Goal: Transaction & Acquisition: Purchase product/service

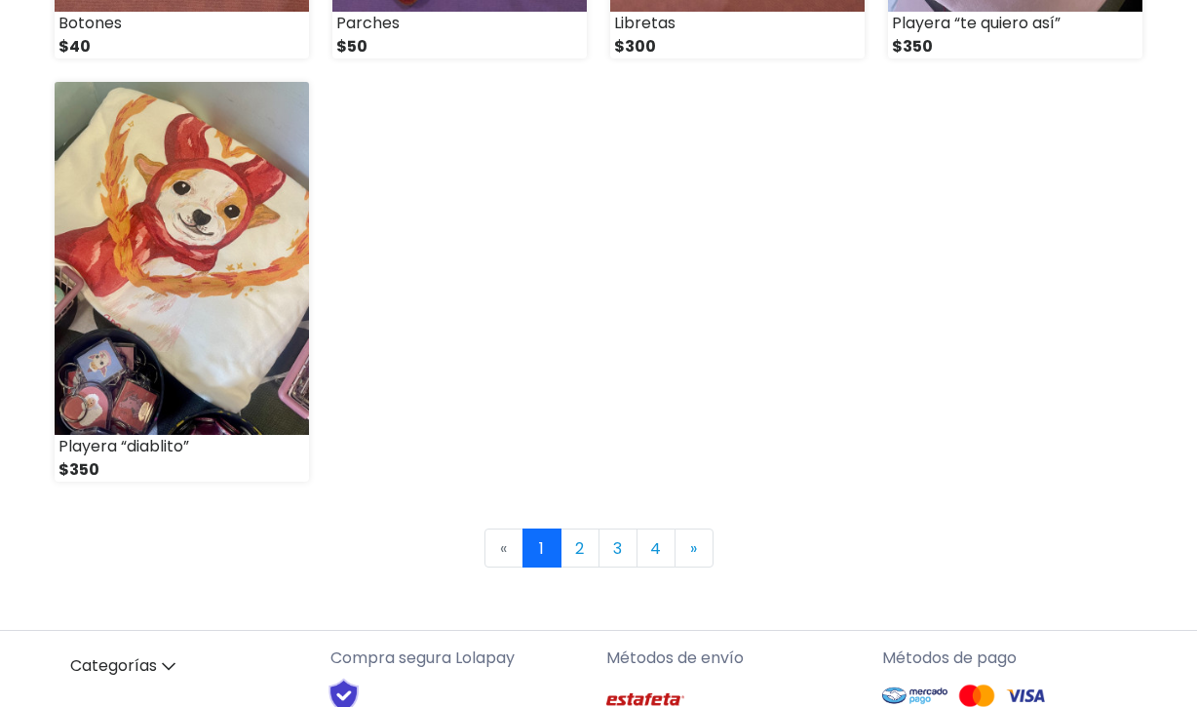
scroll to position [2855, 0]
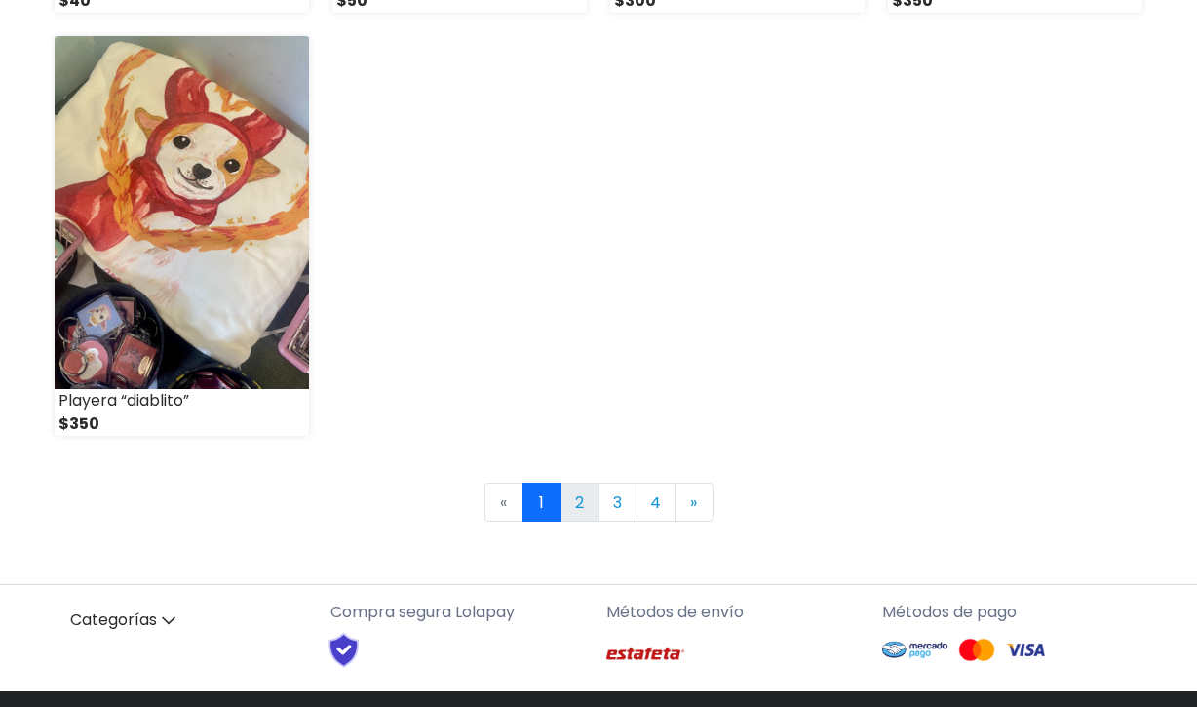
click at [576, 516] on link "2" at bounding box center [579, 501] width 39 height 39
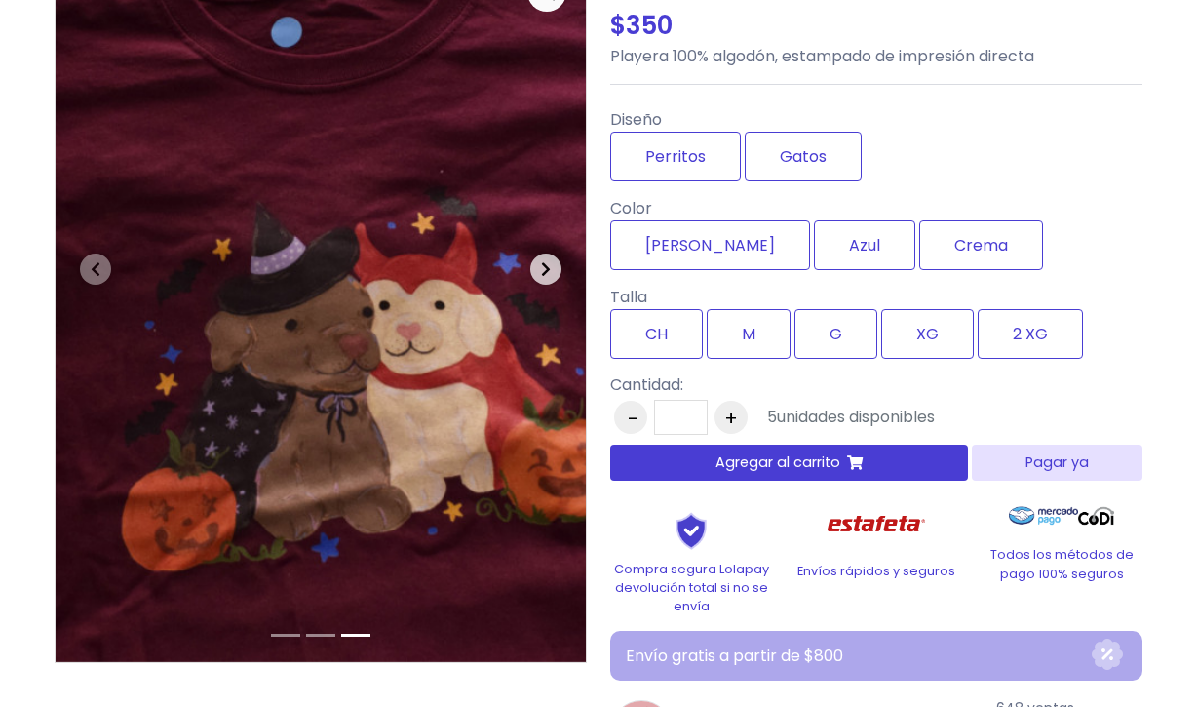
scroll to position [200, 0]
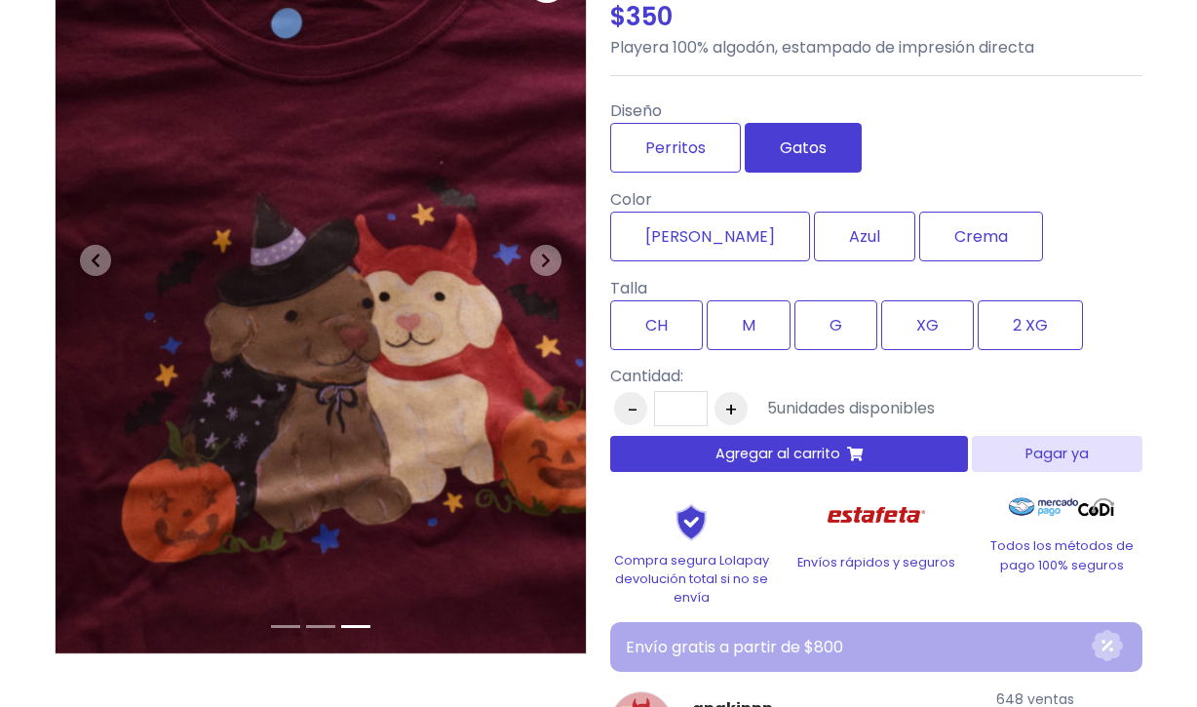
click at [779, 142] on label "Gatos" at bounding box center [803, 148] width 117 height 50
click at [555, 251] on span "button" at bounding box center [545, 260] width 31 height 31
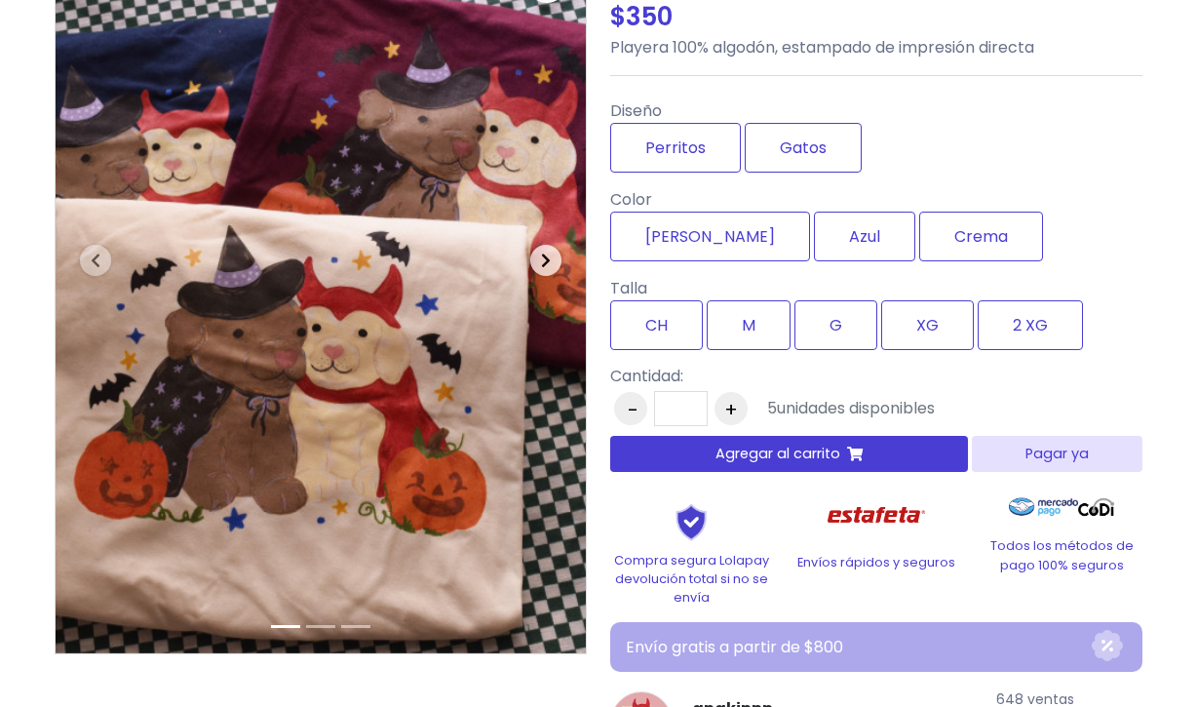
click at [555, 251] on span "button" at bounding box center [545, 260] width 31 height 31
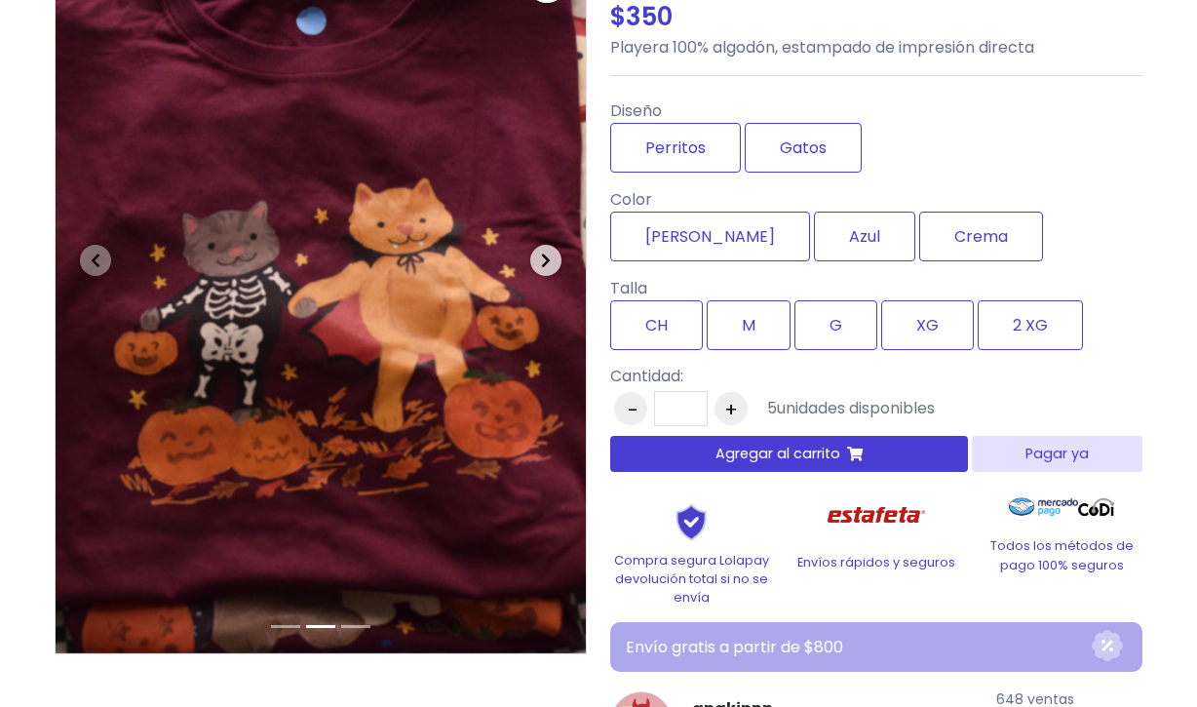
click at [555, 251] on span "button" at bounding box center [545, 260] width 31 height 31
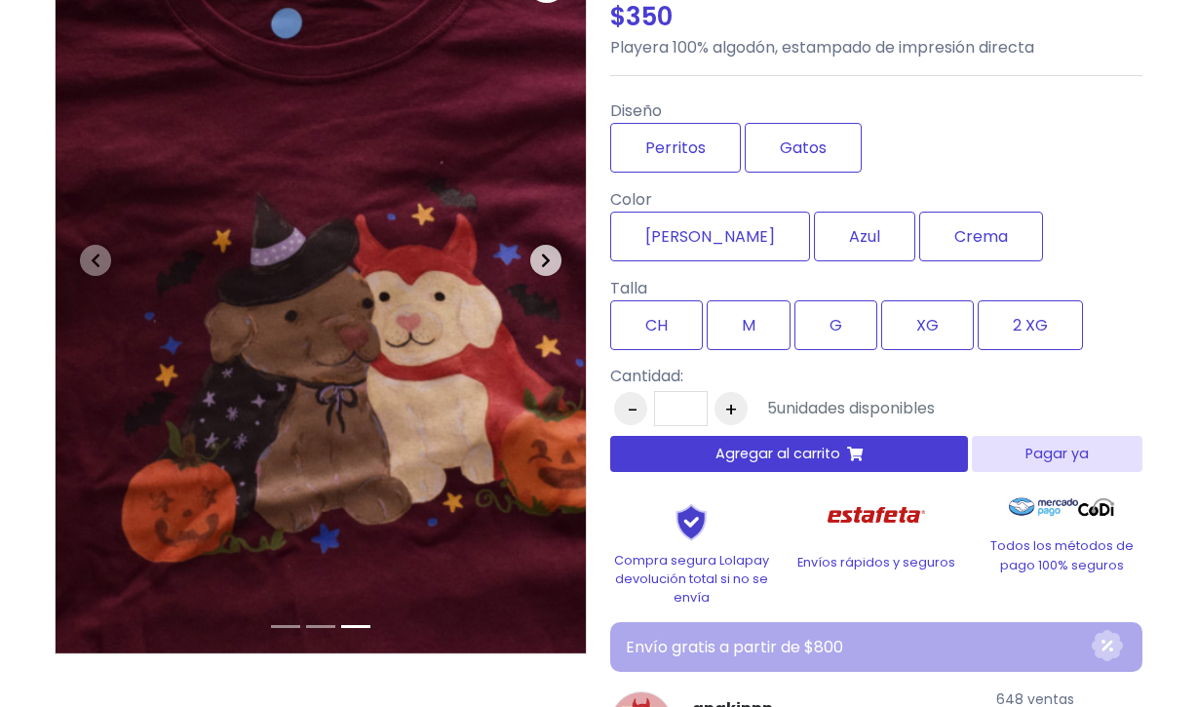
click at [555, 251] on span "button" at bounding box center [545, 260] width 31 height 31
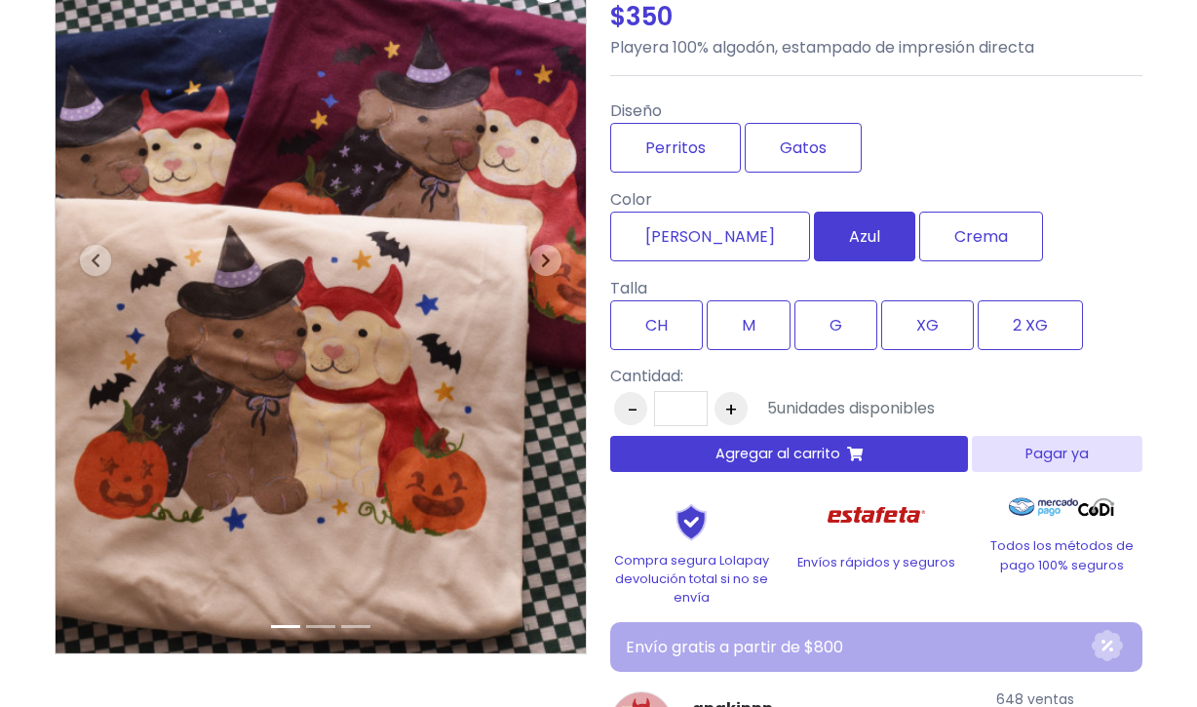
click at [814, 240] on label "Azul" at bounding box center [864, 236] width 101 height 50
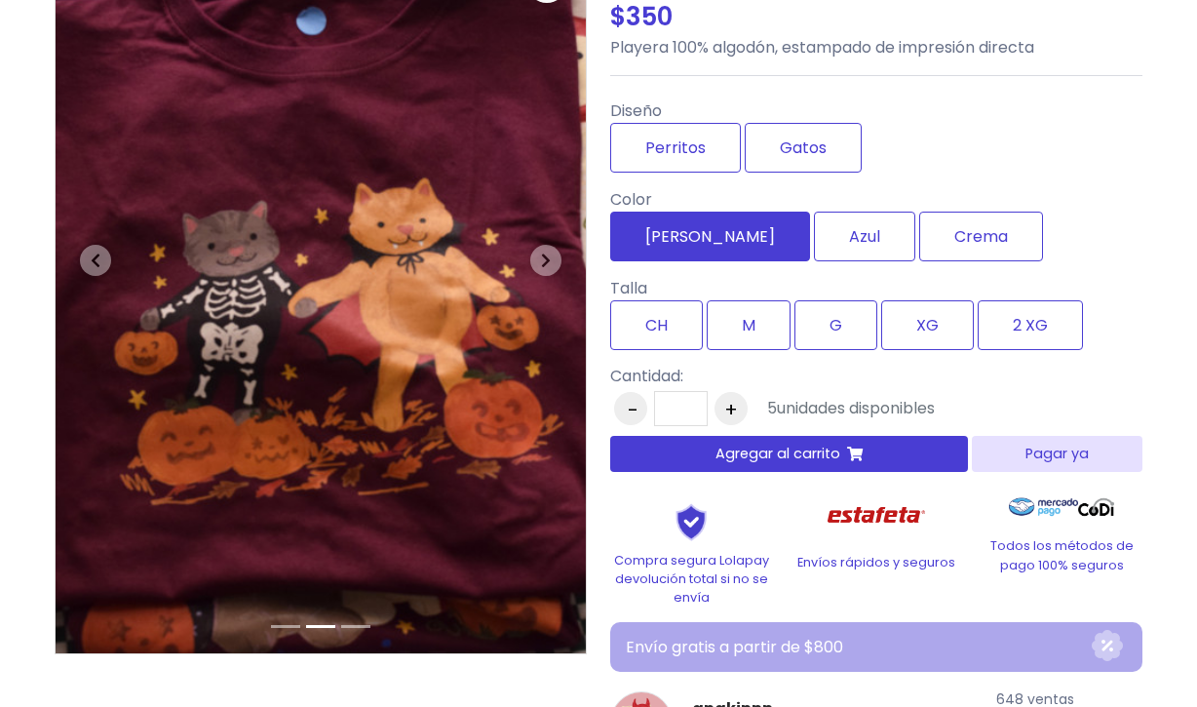
click at [655, 245] on label "[PERSON_NAME]" at bounding box center [710, 236] width 200 height 50
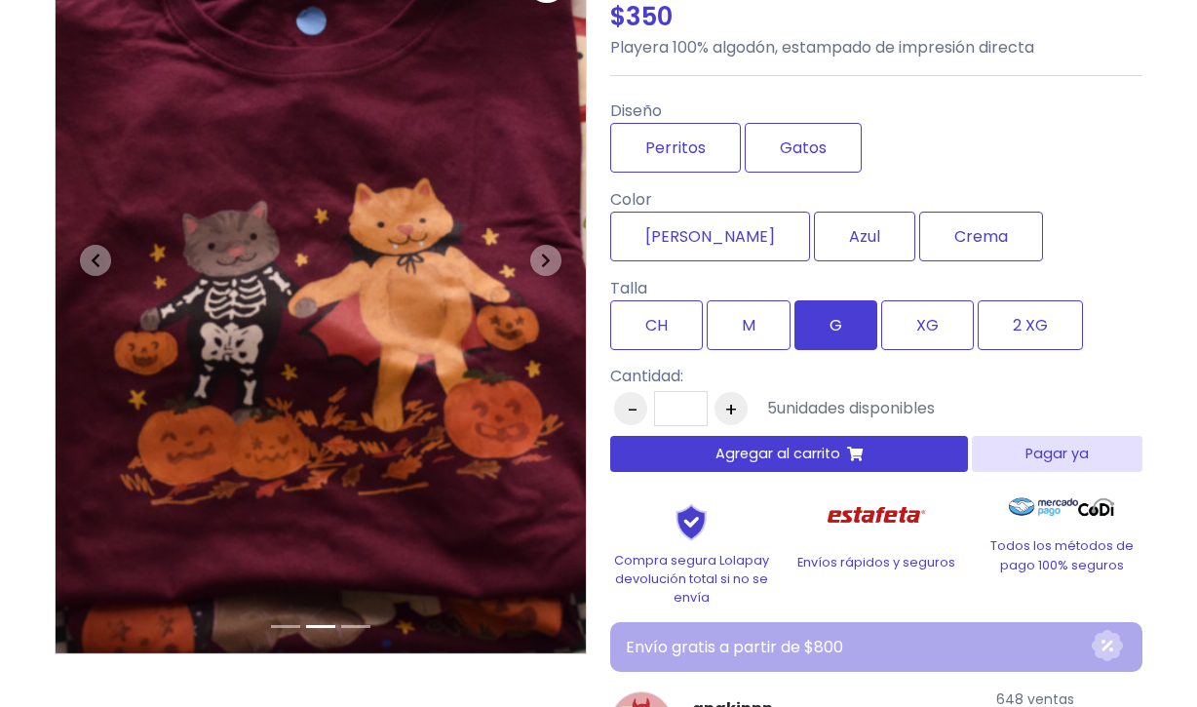
click at [852, 324] on label "G" at bounding box center [835, 325] width 83 height 50
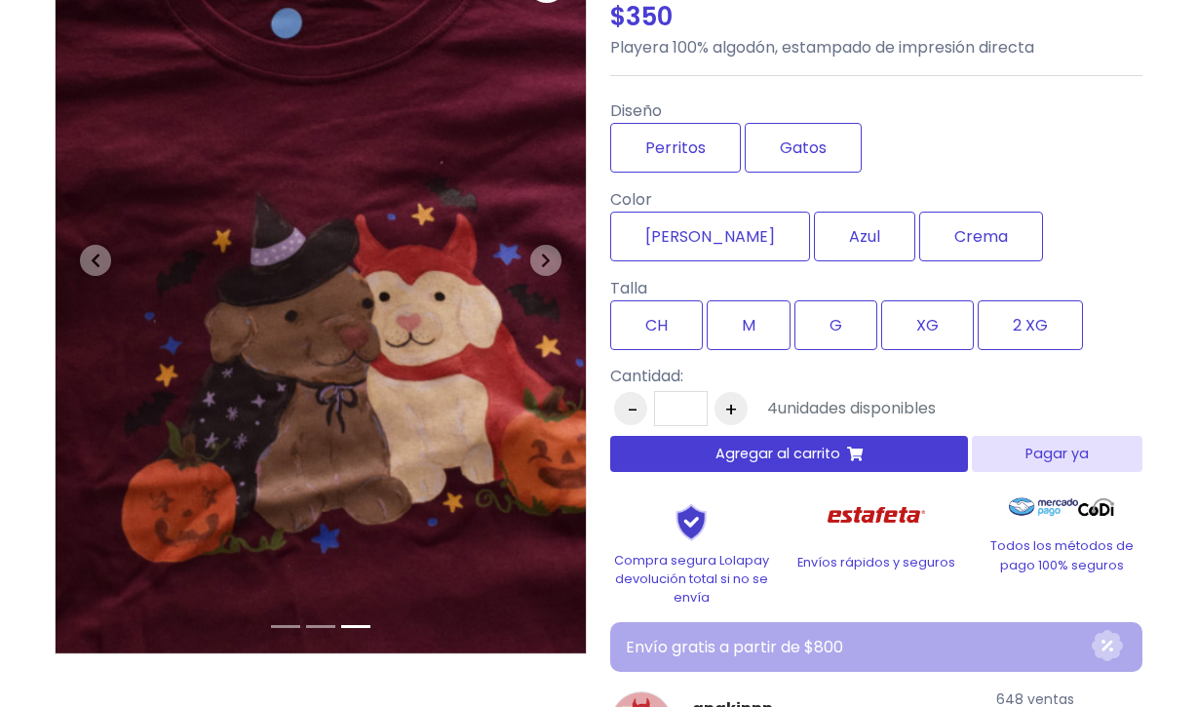
click at [823, 455] on span "Agregar al carrito" at bounding box center [777, 453] width 125 height 20
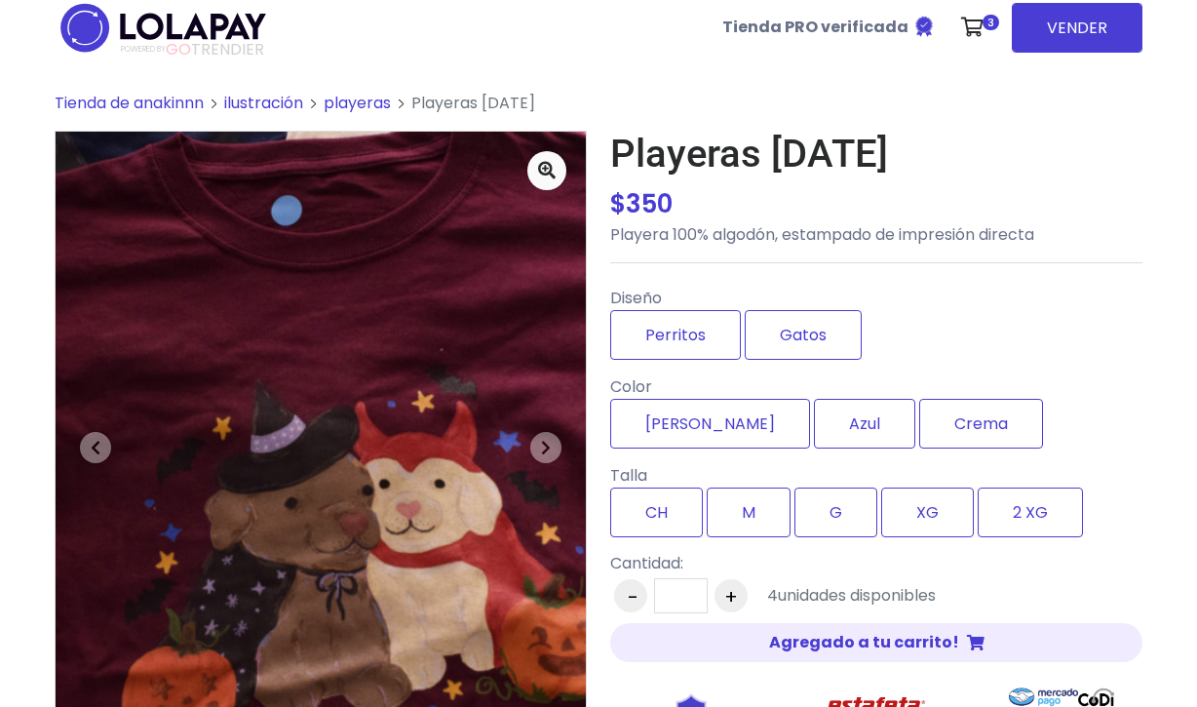
scroll to position [12, 0]
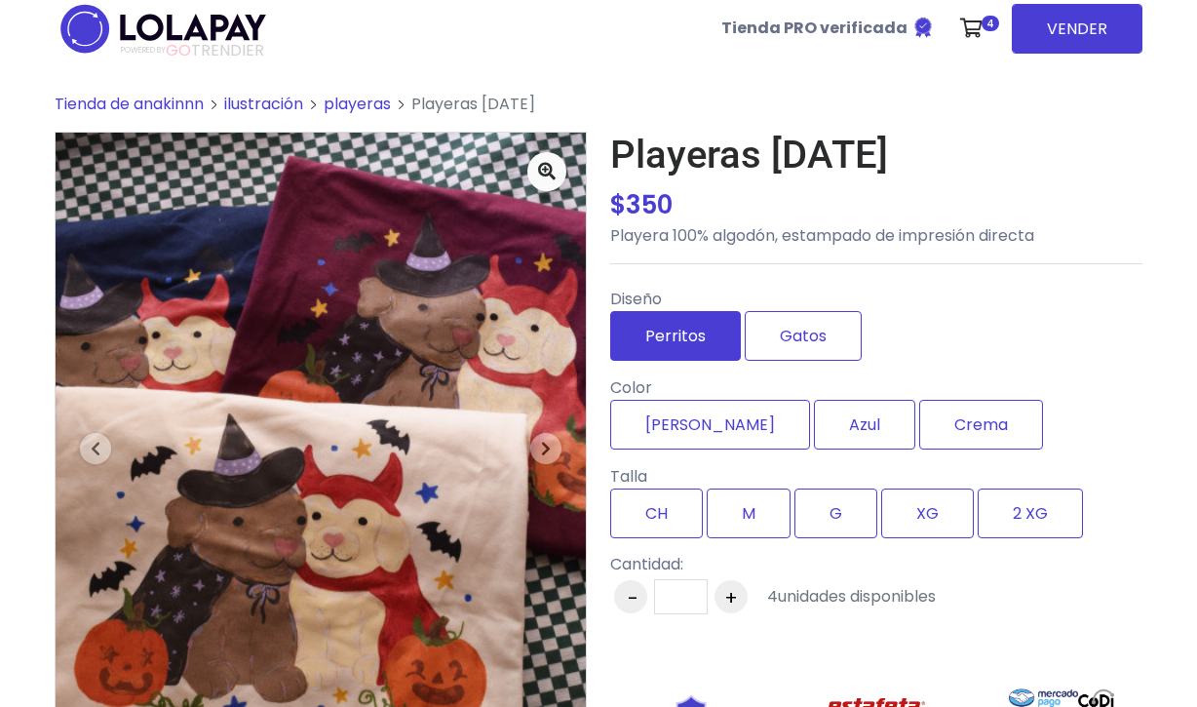
click at [698, 315] on label "Perritos" at bounding box center [675, 336] width 131 height 50
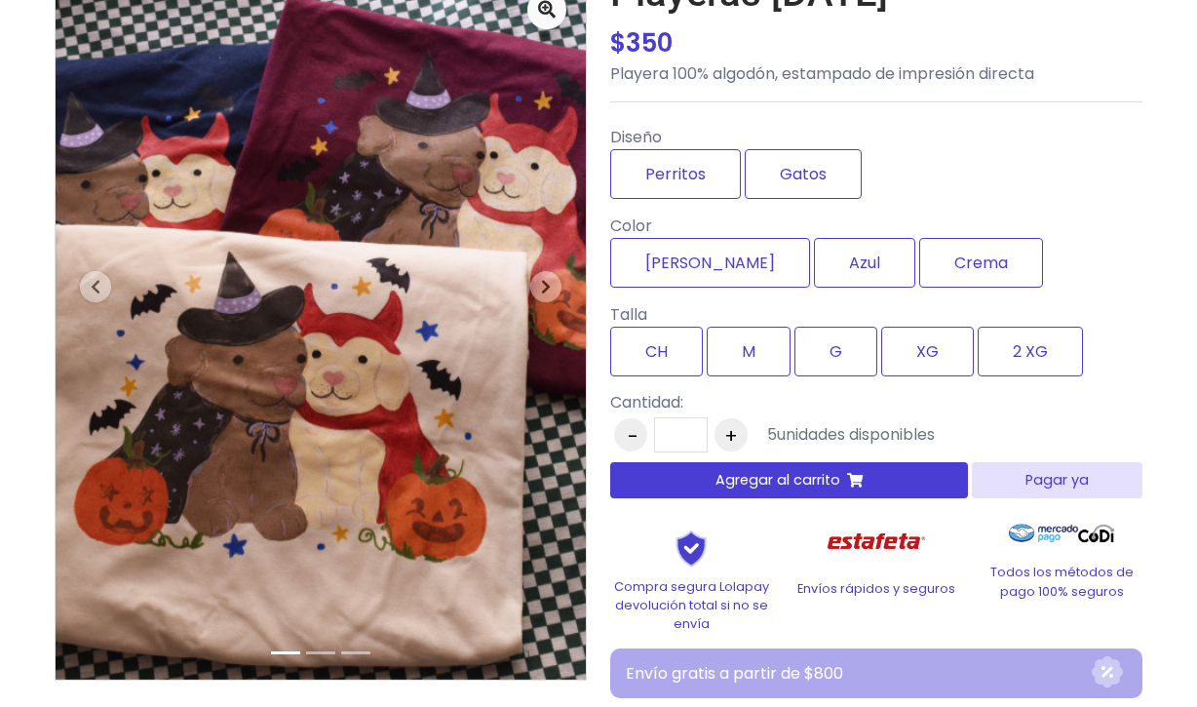
scroll to position [122, 0]
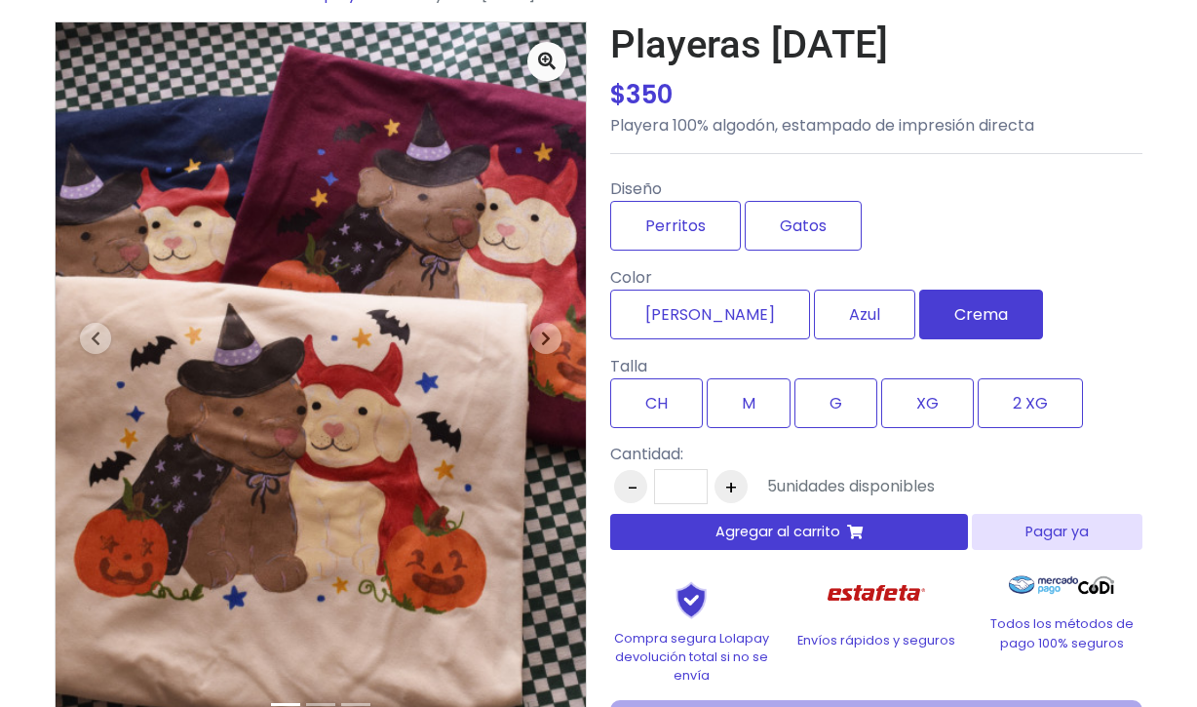
click at [919, 304] on label "Crema" at bounding box center [981, 314] width 124 height 50
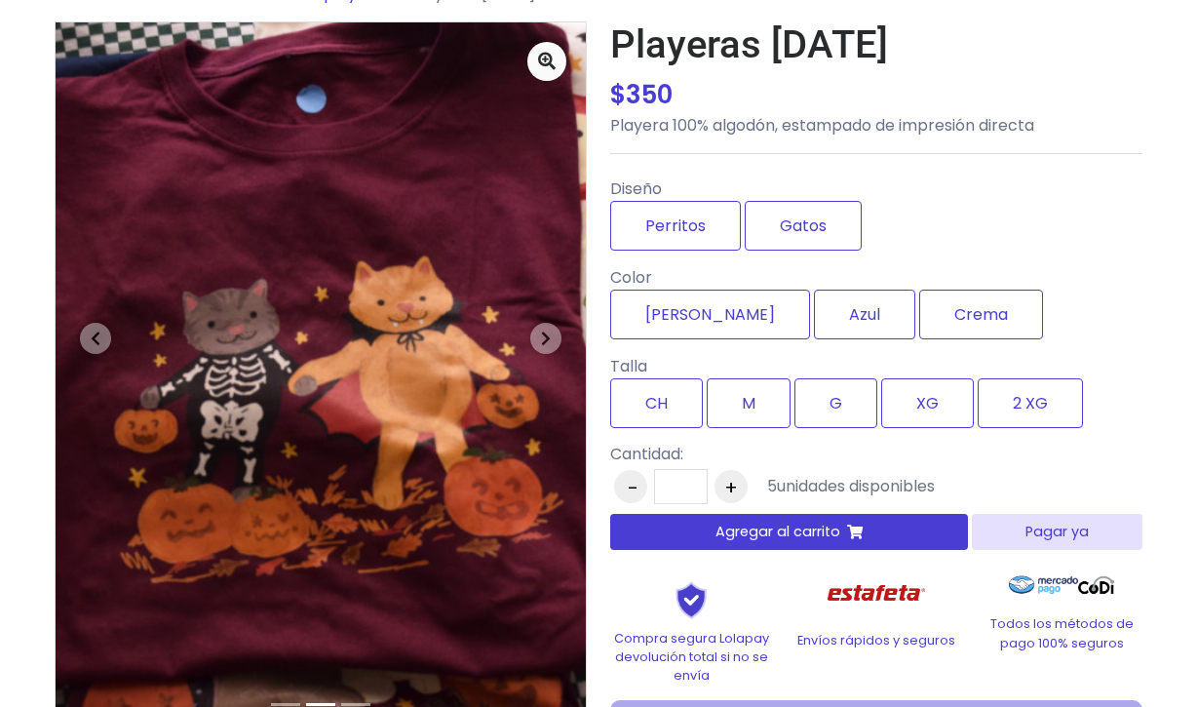
click at [779, 534] on span "Agregar al carrito" at bounding box center [777, 531] width 125 height 20
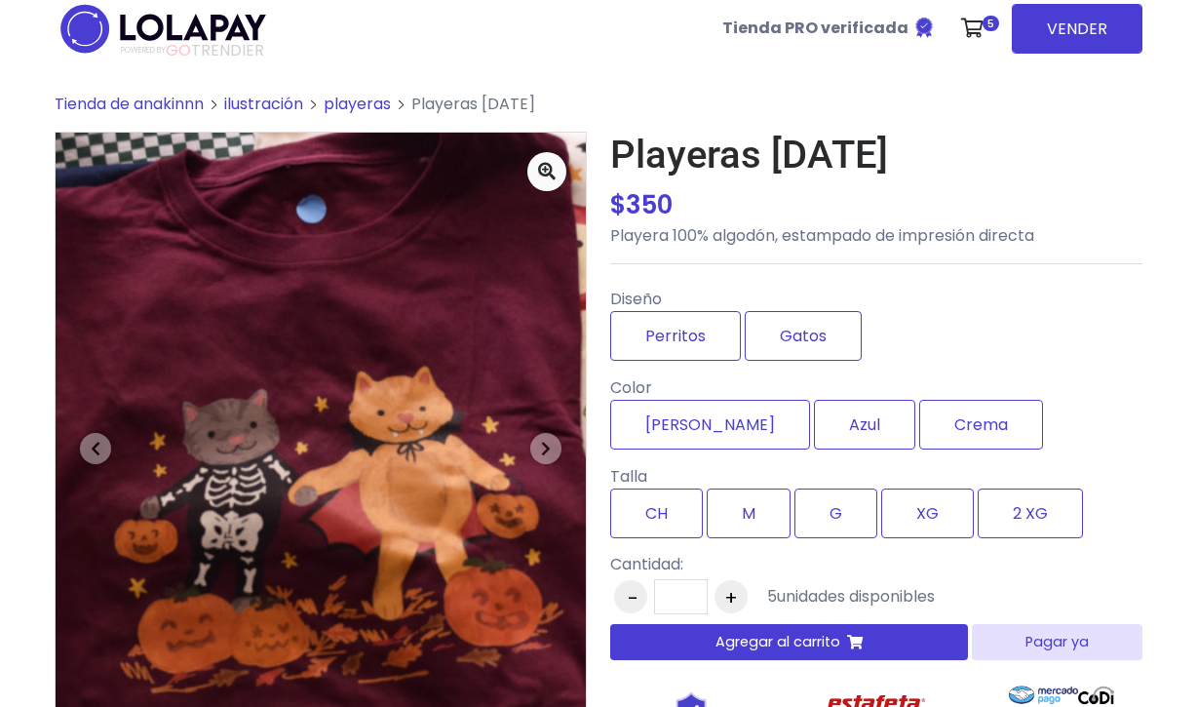
scroll to position [1022, 0]
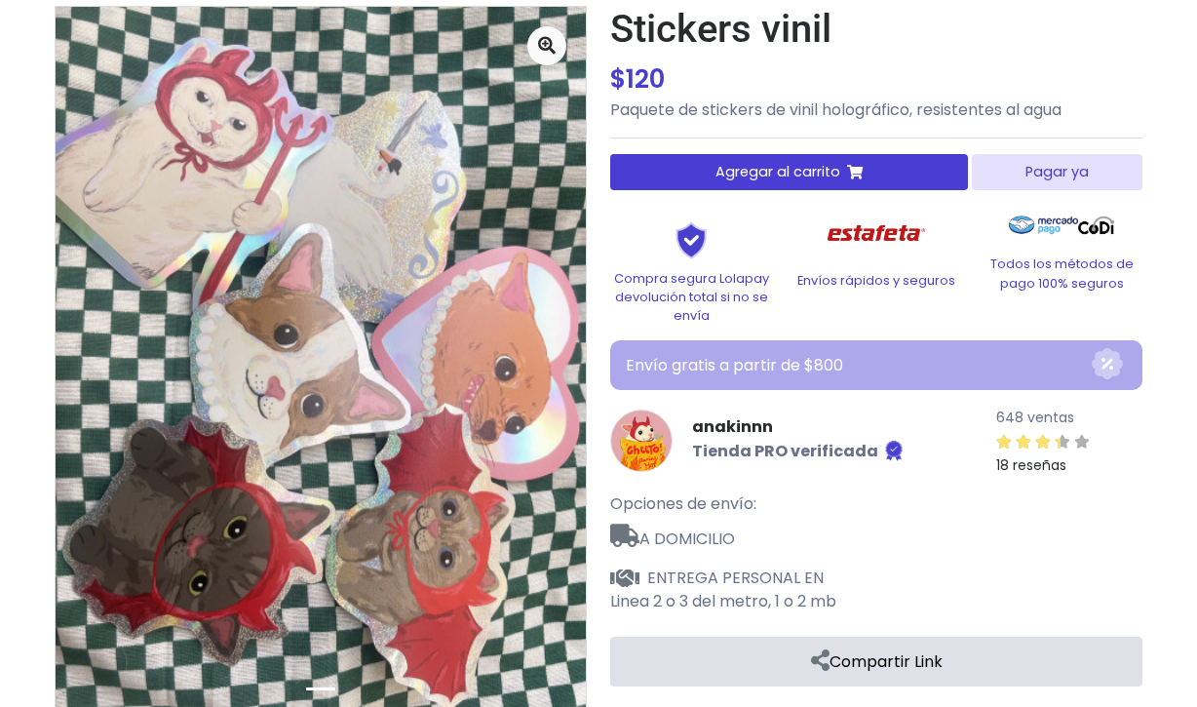
scroll to position [171, 0]
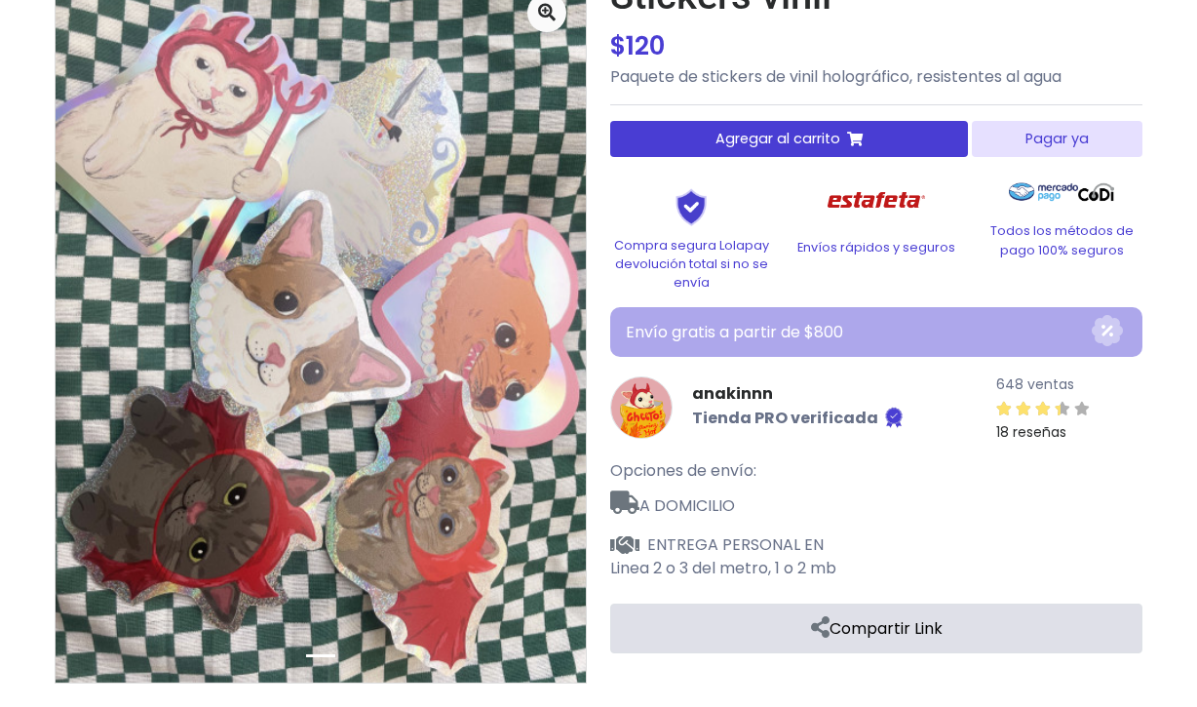
click at [734, 138] on span "Agregar al carrito" at bounding box center [777, 139] width 125 height 20
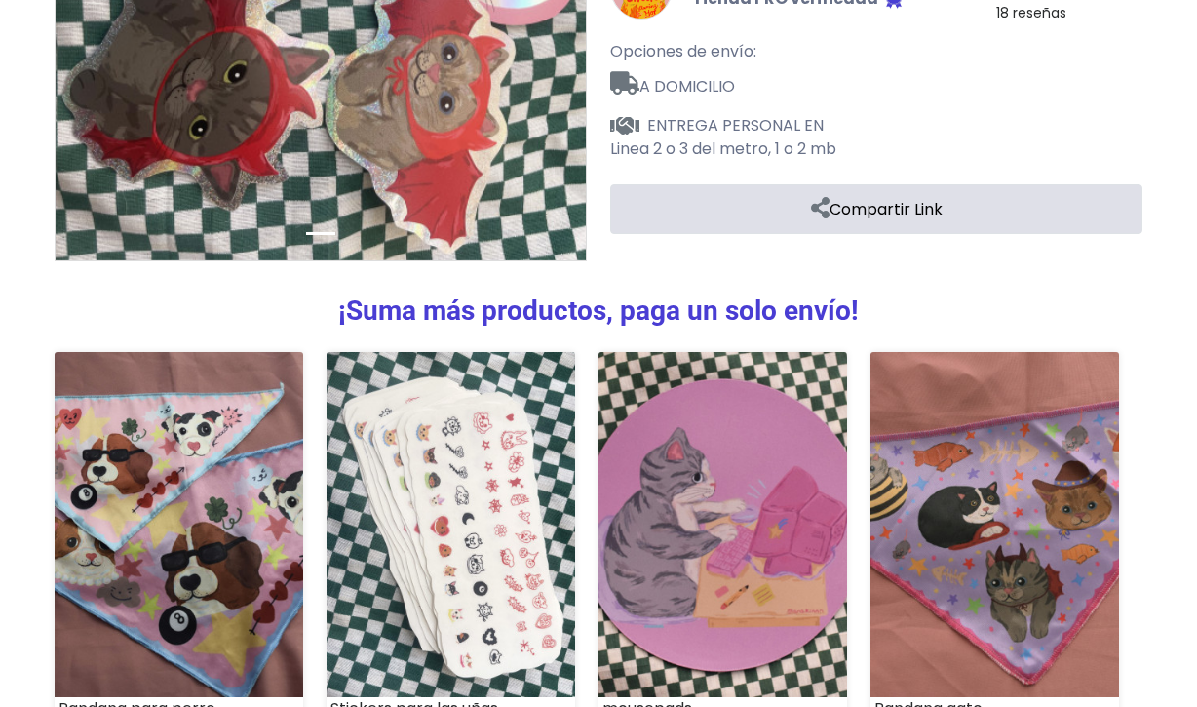
scroll to position [774, 0]
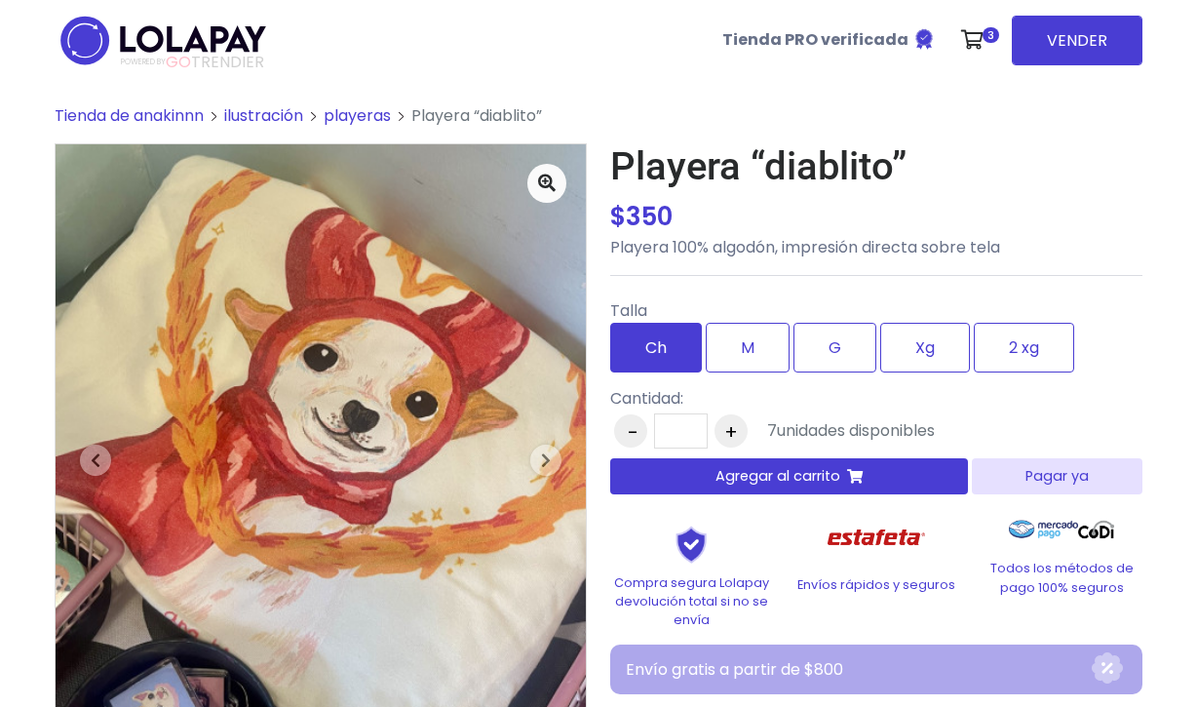
scroll to position [96, 0]
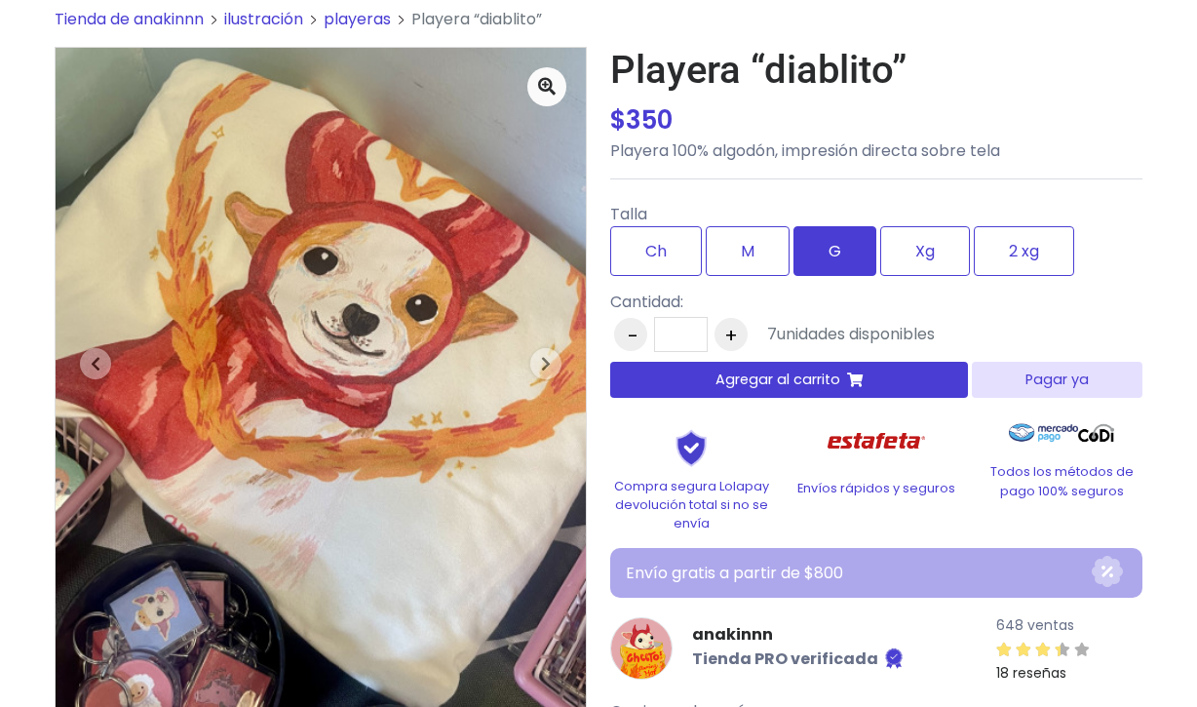
click at [840, 244] on label "G" at bounding box center [834, 251] width 83 height 50
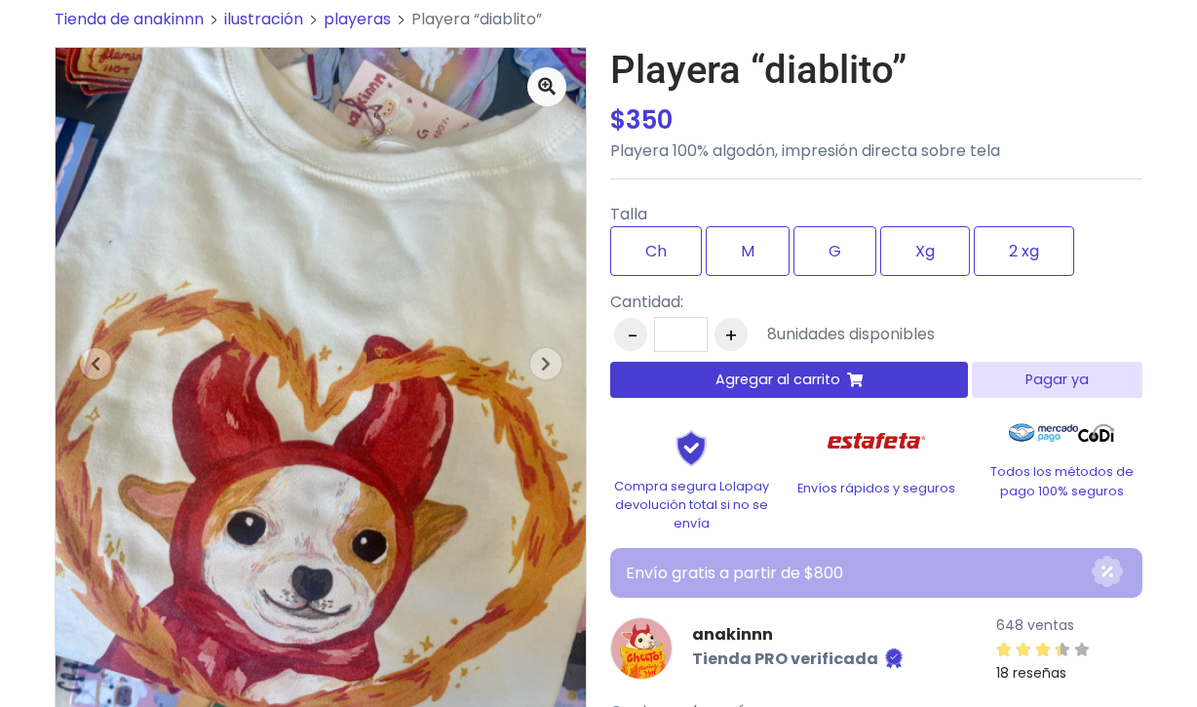
click at [776, 387] on span "Agregar al carrito" at bounding box center [777, 379] width 125 height 20
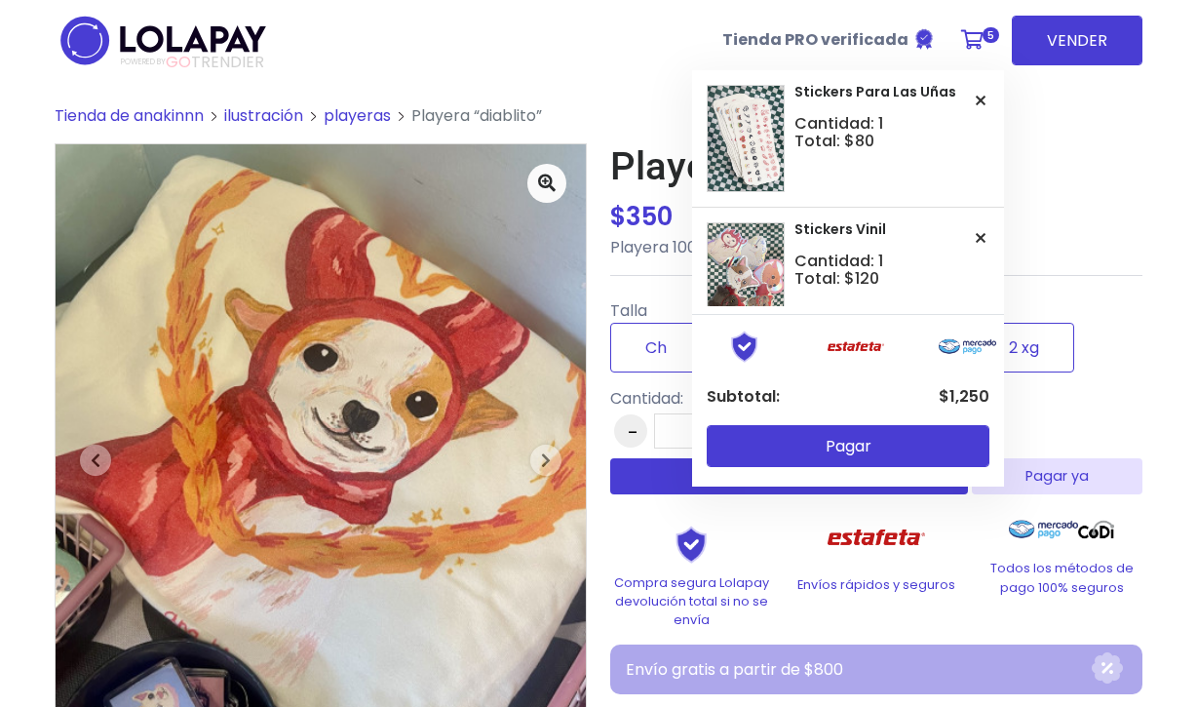
scroll to position [0, 0]
click at [983, 44] on icon at bounding box center [972, 39] width 22 height 19
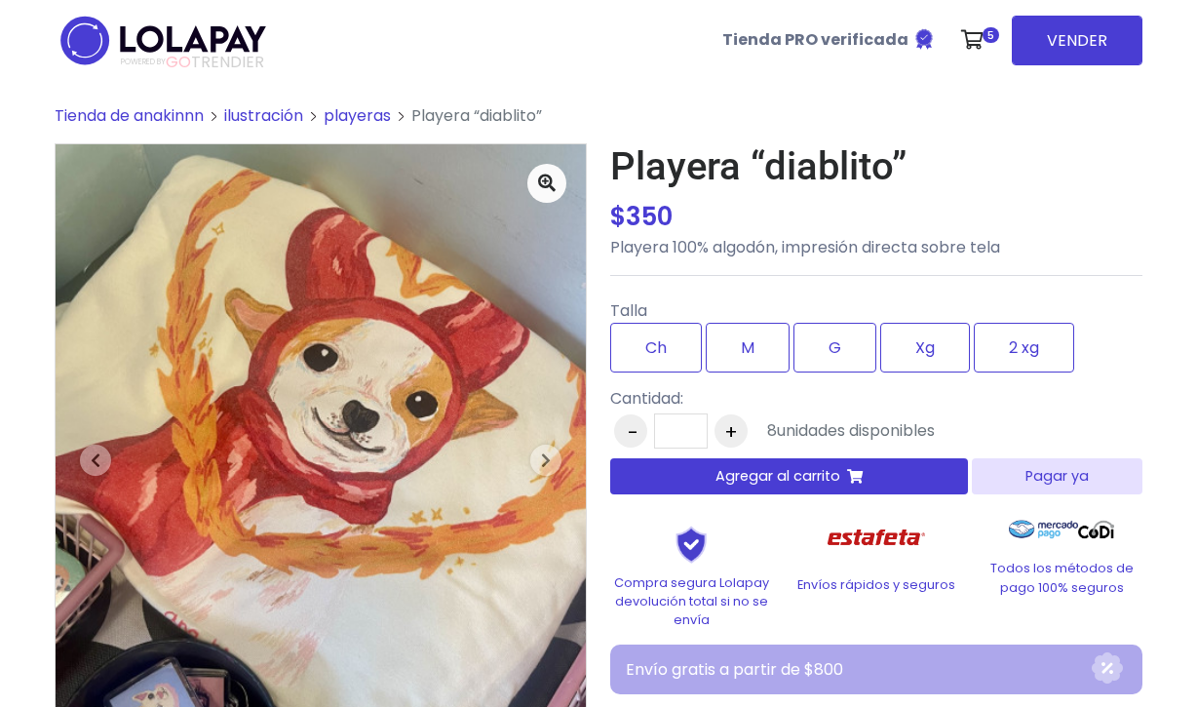
click at [591, 1] on nav "POWERED BY GO TRENDIER Tienda PRO verificada 5 Stickers para las uñas Cantidad:…" at bounding box center [599, 40] width 1088 height 81
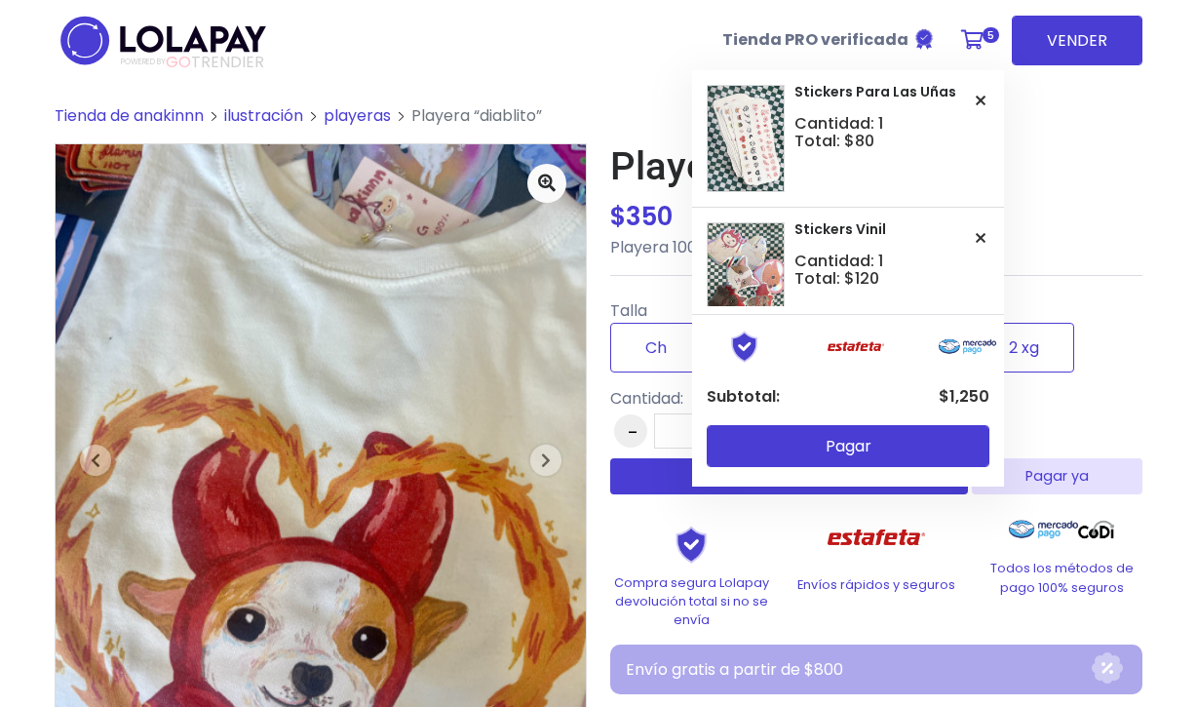
click at [975, 35] on icon at bounding box center [972, 39] width 22 height 19
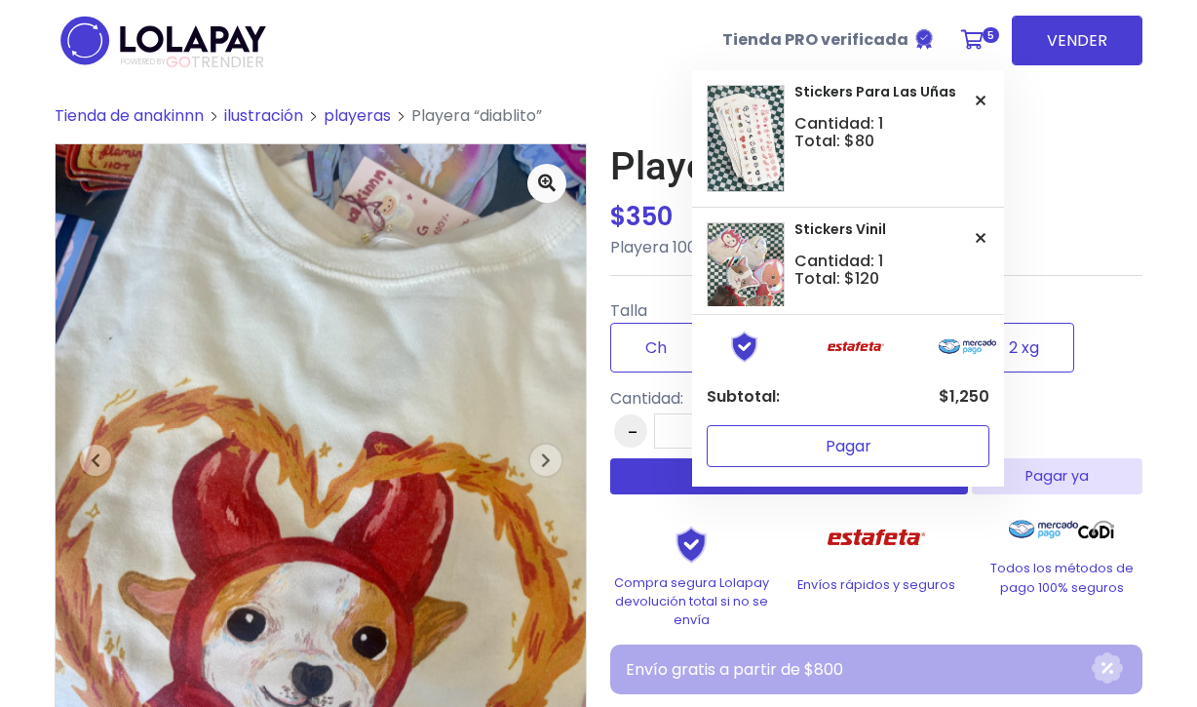
click at [870, 453] on button "Pagar" at bounding box center [848, 446] width 283 height 42
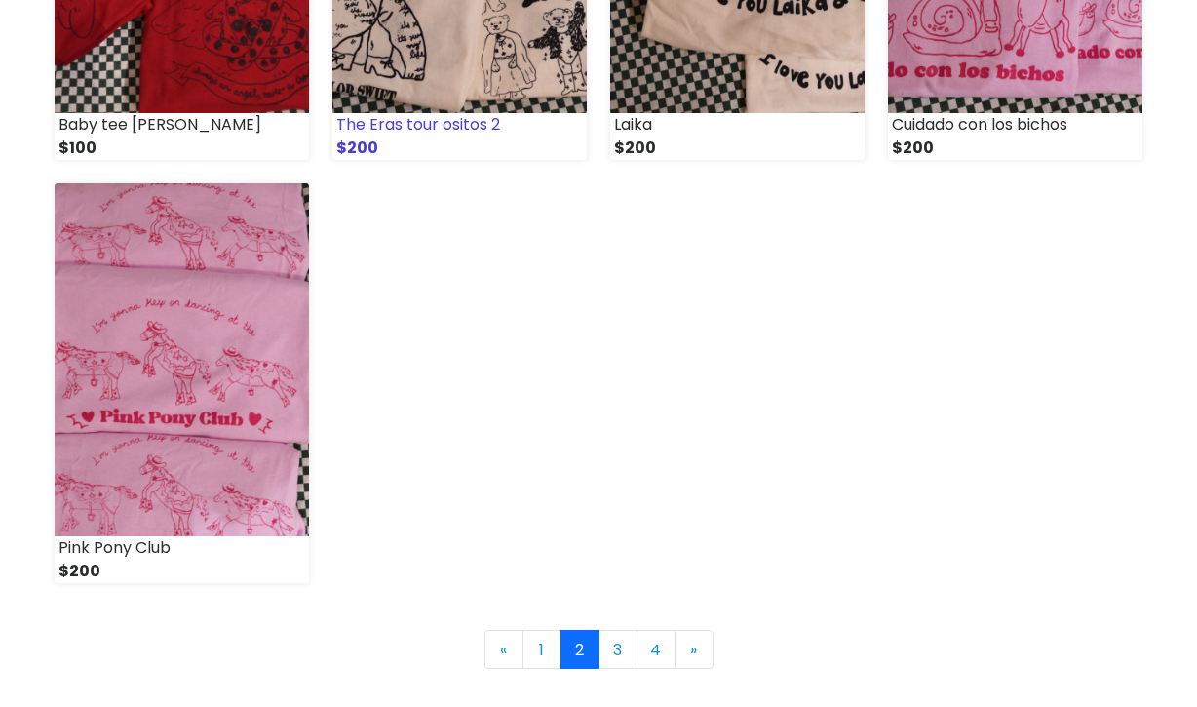
scroll to position [2093, 0]
